Goal: Task Accomplishment & Management: Manage account settings

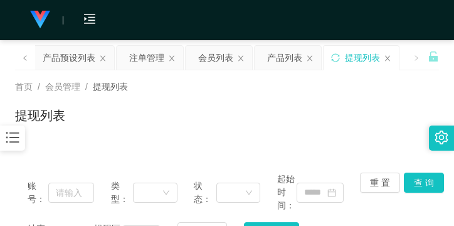
click at [12, 142] on icon "图标: bars" at bounding box center [12, 137] width 16 height 16
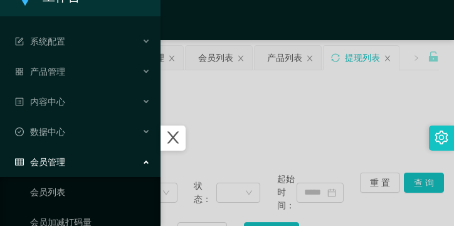
scroll to position [5, 0]
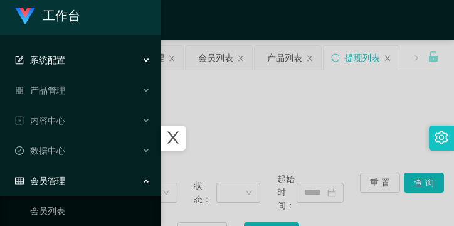
click at [62, 55] on span "系统配置" at bounding box center [40, 60] width 50 height 10
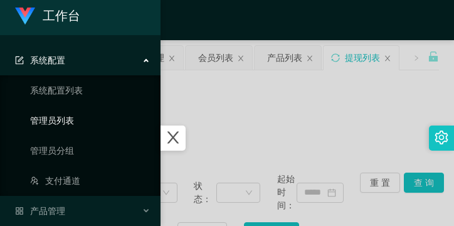
click at [63, 115] on link "管理员列表" at bounding box center [90, 120] width 121 height 25
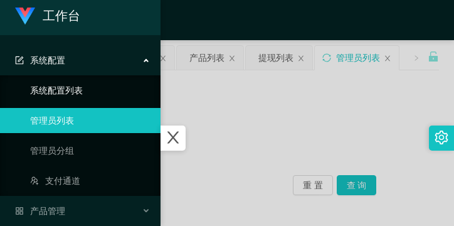
click at [75, 96] on link "系统配置列表" at bounding box center [90, 90] width 121 height 25
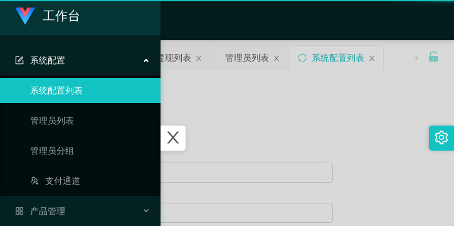
type input "工作台"
type input "40"
type input "1000000"
type input "100"
type input "0"
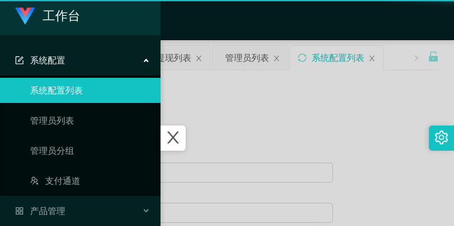
type input "[URL][DOMAIN_NAME]"
type input "平台工作台使用规则"
type input "为保障用户权益及平台运营秩序，请您严格遵守以下工作台使用规范："
type input "一、提现规则 最低提现限制：工作台账户积分满 10 积分后方可申请提现。"
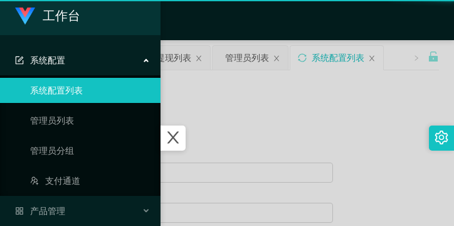
type input "二、积分管理 首次高额积分提醒：当工作台账户积分首次超过 20,000 积分时，系统将暂停自动提现。用户需联系平台活动经理进行手动审核及分笔提现。"
type input "三、任务接单规范 下单须知："
type input "所有任务需严格按照平台活动经理的指导流程进行操作。"
type input "严禁私下接单、绕过系统或通过非官方渠道接单（如通过个人账号、自行匹配等方式）。"
type input "·违规操作可能导致任务失败，并视情节冻结工作台账户或永久封禁账号。"
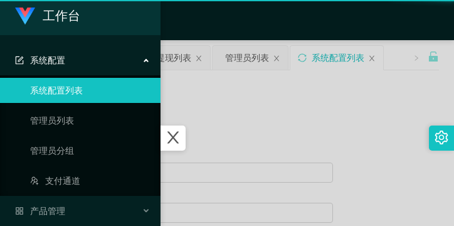
type input "系统任务对接要求："
type input "若未按指导流程操作或擅自修改操作步骤，系统将无法正确识别并分配任务，导致任务失败。"
type input "·因此类行为造成损失，平台将不予补偿，且有权限制或终止用户账号的工作权限。"
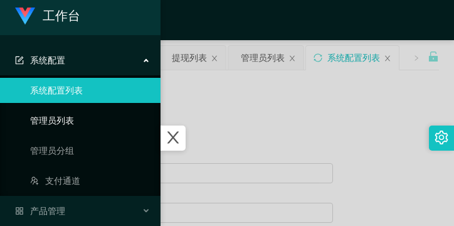
scroll to position [131, 0]
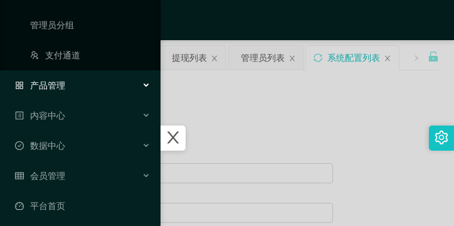
click at [75, 90] on div "产品管理" at bounding box center [80, 85] width 161 height 25
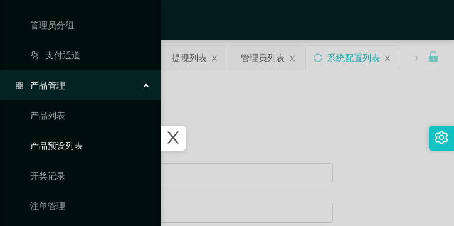
click at [65, 135] on link "产品预设列表" at bounding box center [90, 145] width 121 height 25
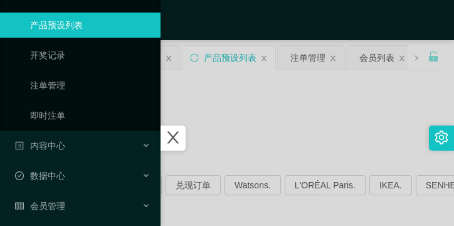
scroll to position [129, 0]
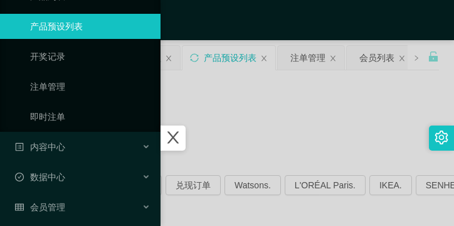
click at [180, 132] on icon "图标: close" at bounding box center [173, 137] width 16 height 16
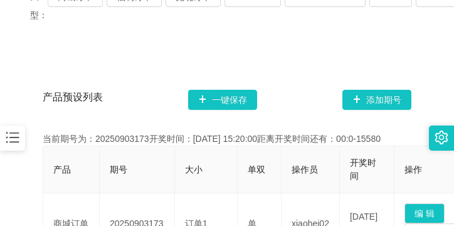
scroll to position [126, 0]
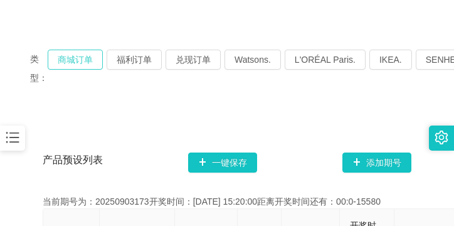
click at [73, 58] on button "商城订单" at bounding box center [75, 60] width 55 height 20
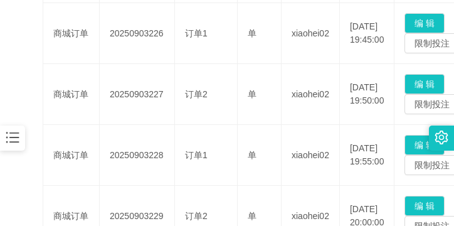
scroll to position [377, 0]
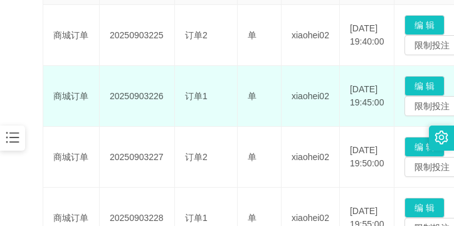
drag, startPoint x: 110, startPoint y: 97, endPoint x: 161, endPoint y: 95, distance: 51.5
click at [161, 95] on td "20250903226" at bounding box center [137, 96] width 75 height 61
copy td "20250903226"
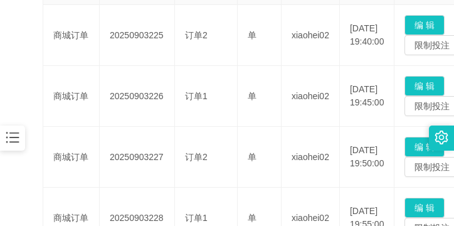
click at [8, 142] on icon "图标: bars" at bounding box center [12, 137] width 16 height 16
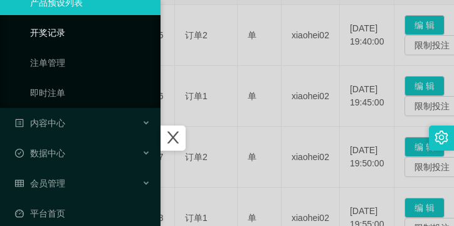
scroll to position [166, 0]
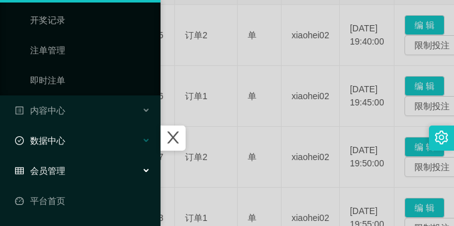
drag, startPoint x: 60, startPoint y: 164, endPoint x: 63, endPoint y: 153, distance: 11.7
click at [60, 164] on div "会员管理" at bounding box center [80, 170] width 161 height 25
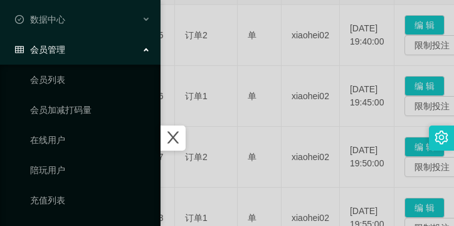
scroll to position [407, 0]
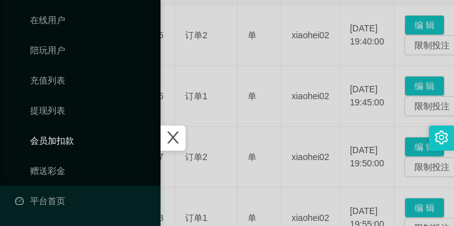
click at [65, 141] on link "会员加扣款" at bounding box center [90, 140] width 121 height 25
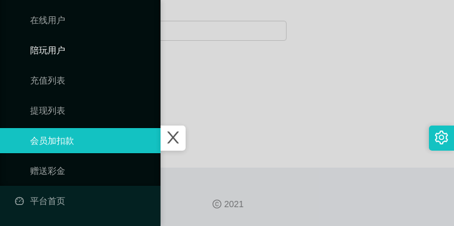
scroll to position [256, 0]
click at [179, 141] on icon "图标: close" at bounding box center [173, 138] width 11 height 12
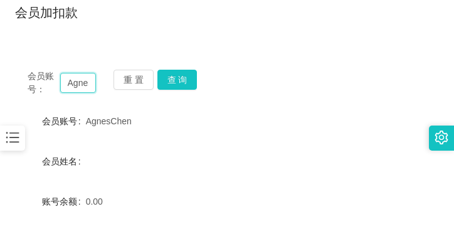
scroll to position [0, 23]
drag, startPoint x: 65, startPoint y: 83, endPoint x: 120, endPoint y: 97, distance: 56.9
click at [120, 97] on div "会员账号： AgnesChen 重 置 查 询 会员账号 AgnesChen 会员姓名 账号余额 0.00 操作类型 人工加款 人工扣款 金额 确 定" at bounding box center [227, 209] width 424 height 305
paste input "Loke 1951"
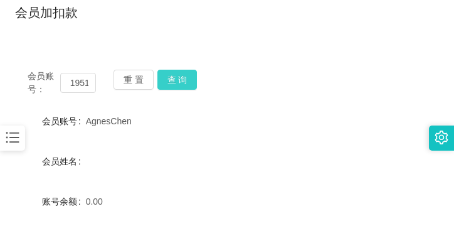
click at [169, 80] on button "查 询" at bounding box center [178, 80] width 40 height 20
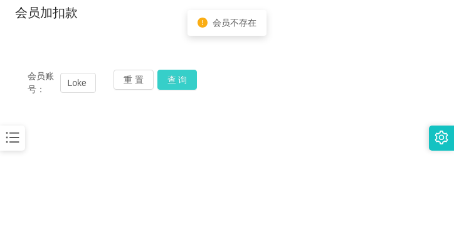
scroll to position [166, 0]
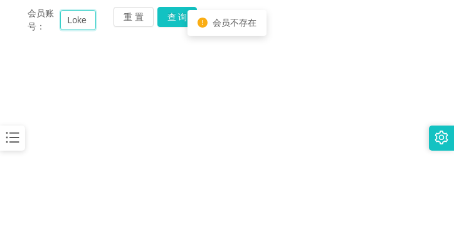
click at [70, 21] on input "Loke 1951" at bounding box center [78, 20] width 36 height 20
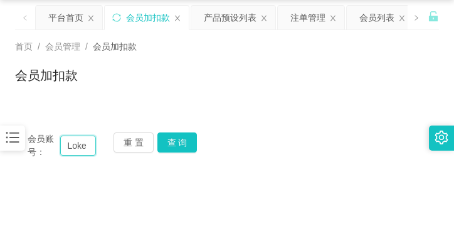
scroll to position [0, 19]
drag, startPoint x: 67, startPoint y: 146, endPoint x: 97, endPoint y: 162, distance: 34.0
click at [97, 162] on div "会员账号： Loke 1951 重 置 查 询 会员账号 AgnesChen 会员姓名 账号余额 0.00 操作类型 人工加款 人工扣款 金额 确 定" at bounding box center [227, 145] width 424 height 51
click at [70, 144] on input "Loke 1951" at bounding box center [78, 146] width 36 height 20
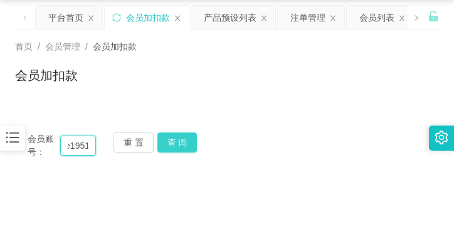
type input "Loke1951"
click at [182, 137] on button "查 询" at bounding box center [178, 142] width 40 height 20
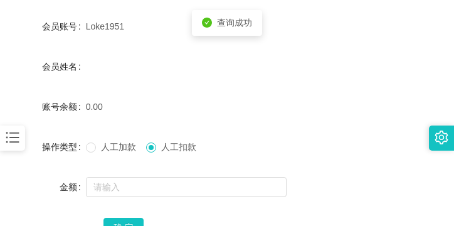
scroll to position [229, 0]
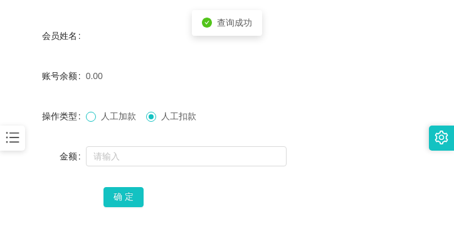
click at [94, 118] on span at bounding box center [91, 117] width 10 height 10
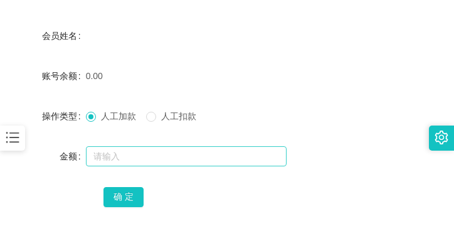
click at [99, 146] on div at bounding box center [209, 156] width 247 height 25
click at [99, 151] on input "text" at bounding box center [186, 156] width 201 height 20
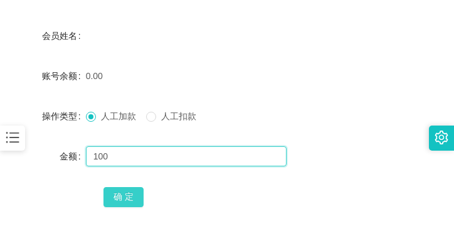
type input "100"
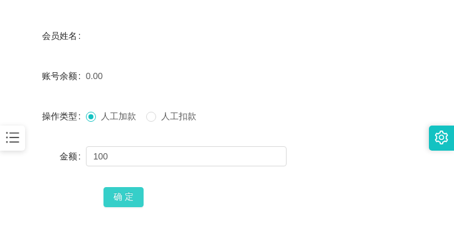
click at [124, 188] on button "确 定" at bounding box center [124, 197] width 40 height 20
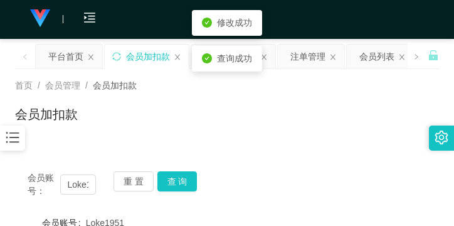
scroll to position [0, 0]
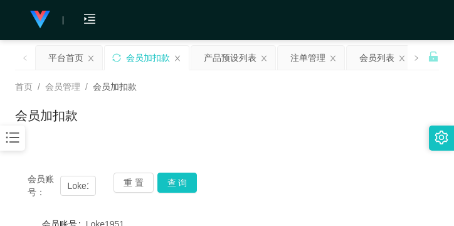
click at [8, 135] on icon "图标: bars" at bounding box center [12, 137] width 16 height 16
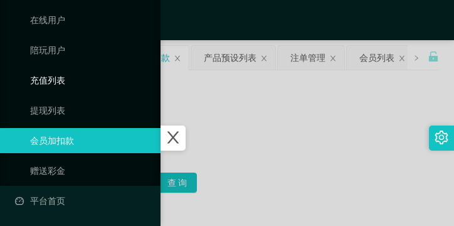
scroll to position [68, 0]
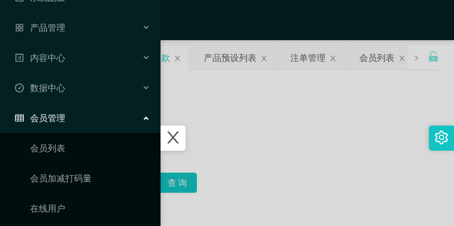
click at [55, 111] on div "会员管理" at bounding box center [80, 117] width 161 height 25
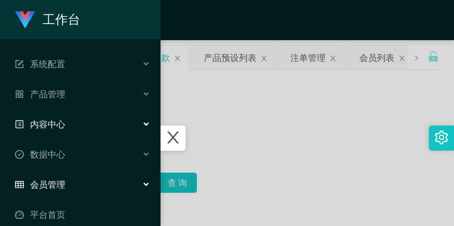
scroll to position [0, 0]
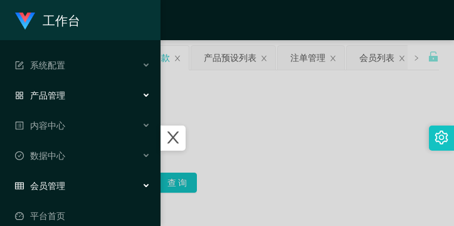
click at [59, 96] on span "产品管理" at bounding box center [40, 95] width 50 height 10
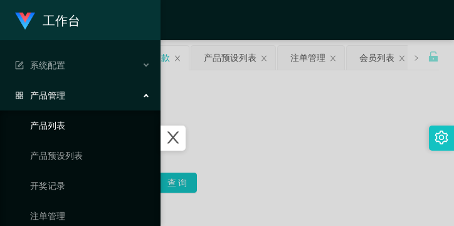
click at [63, 132] on link "产品列表" at bounding box center [90, 125] width 121 height 25
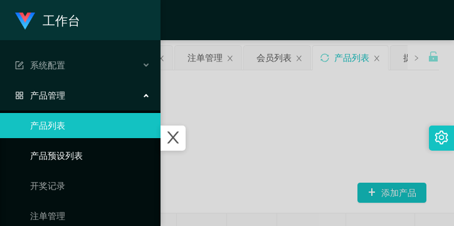
click at [71, 149] on link "产品预设列表" at bounding box center [90, 155] width 121 height 25
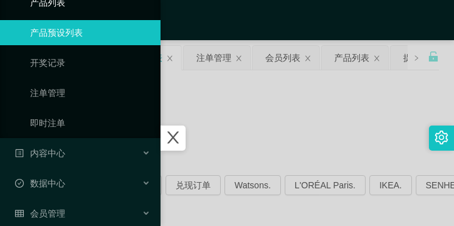
scroll to position [126, 0]
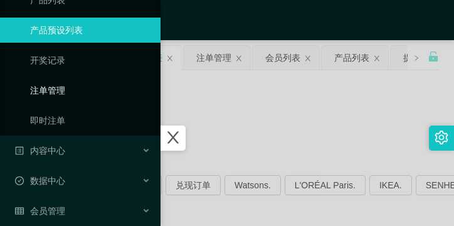
click at [82, 92] on link "注单管理" at bounding box center [90, 90] width 121 height 25
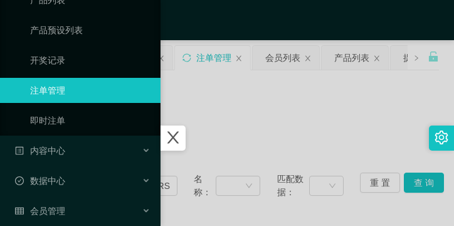
click at [172, 130] on icon "图标: close" at bounding box center [173, 137] width 16 height 16
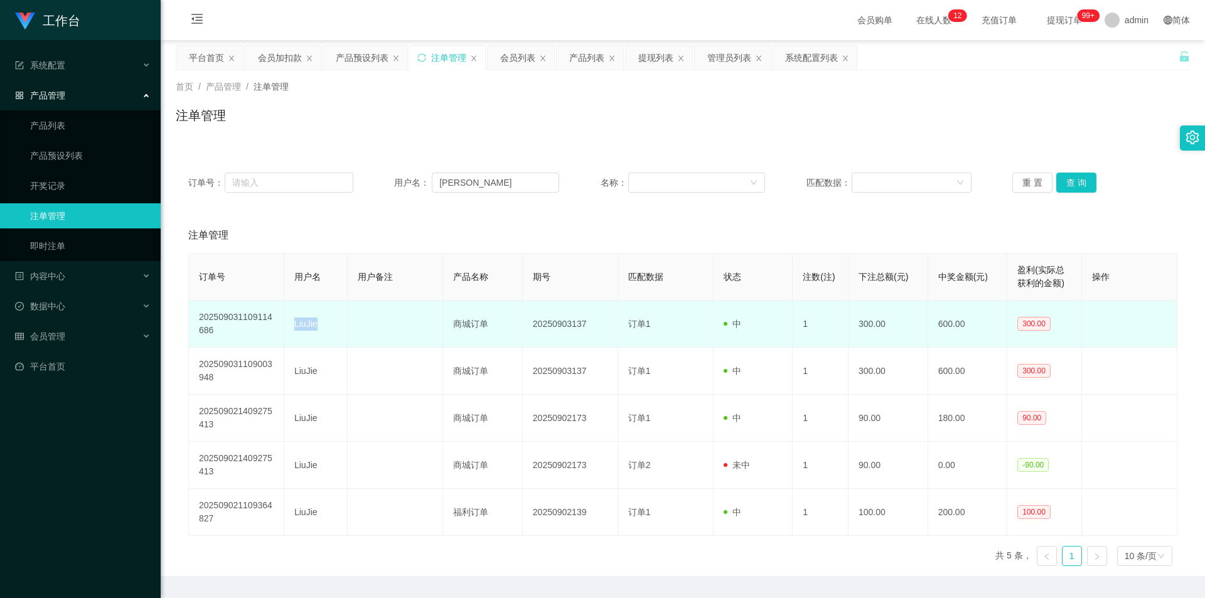
drag, startPoint x: 295, startPoint y: 322, endPoint x: 318, endPoint y: 322, distance: 23.2
click at [318, 225] on td "LiuJie" at bounding box center [315, 324] width 63 height 47
copy td "LiuJie"
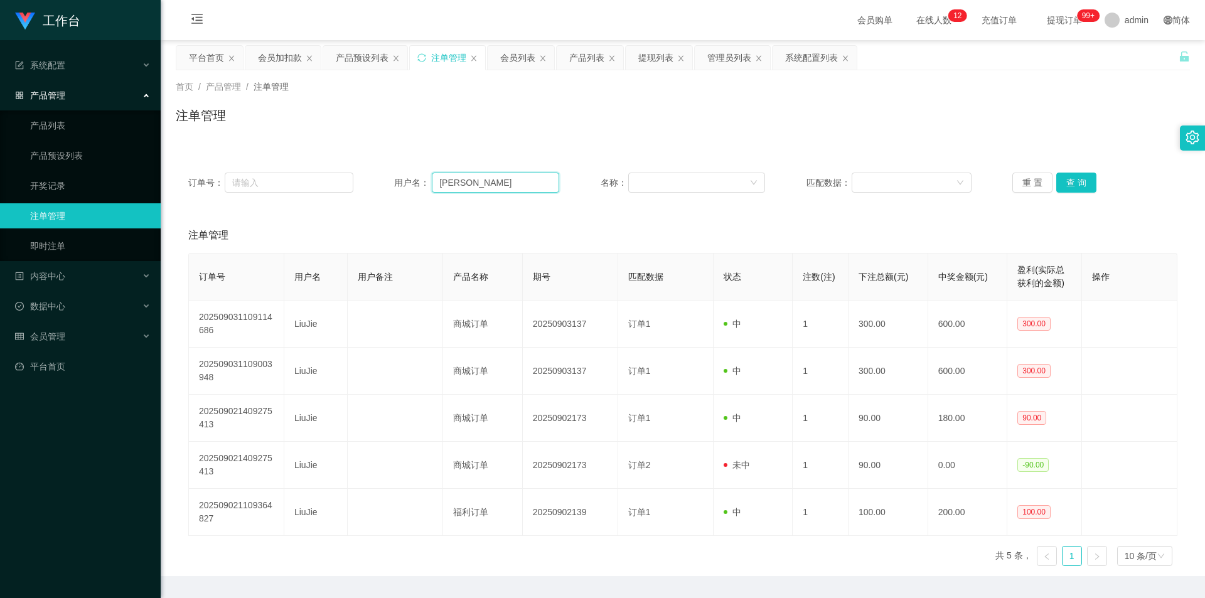
drag, startPoint x: 470, startPoint y: 188, endPoint x: 406, endPoint y: 186, distance: 63.4
click at [406, 186] on div "用户名： [PERSON_NAME]" at bounding box center [476, 183] width 165 height 20
click at [454, 183] on button "重 置" at bounding box center [1033, 183] width 40 height 20
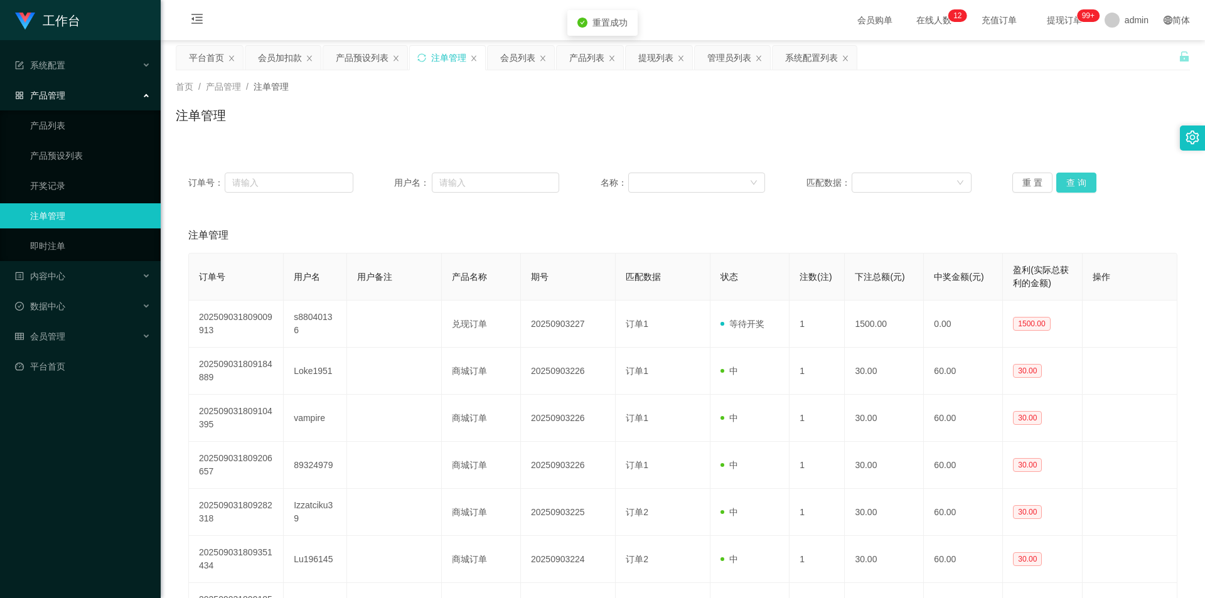
click at [454, 181] on button "查 询" at bounding box center [1077, 183] width 40 height 20
